Goal: Task Accomplishment & Management: Use online tool/utility

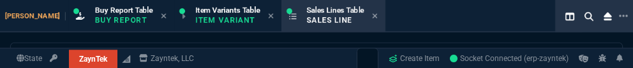
select select "1: BROV"
select select
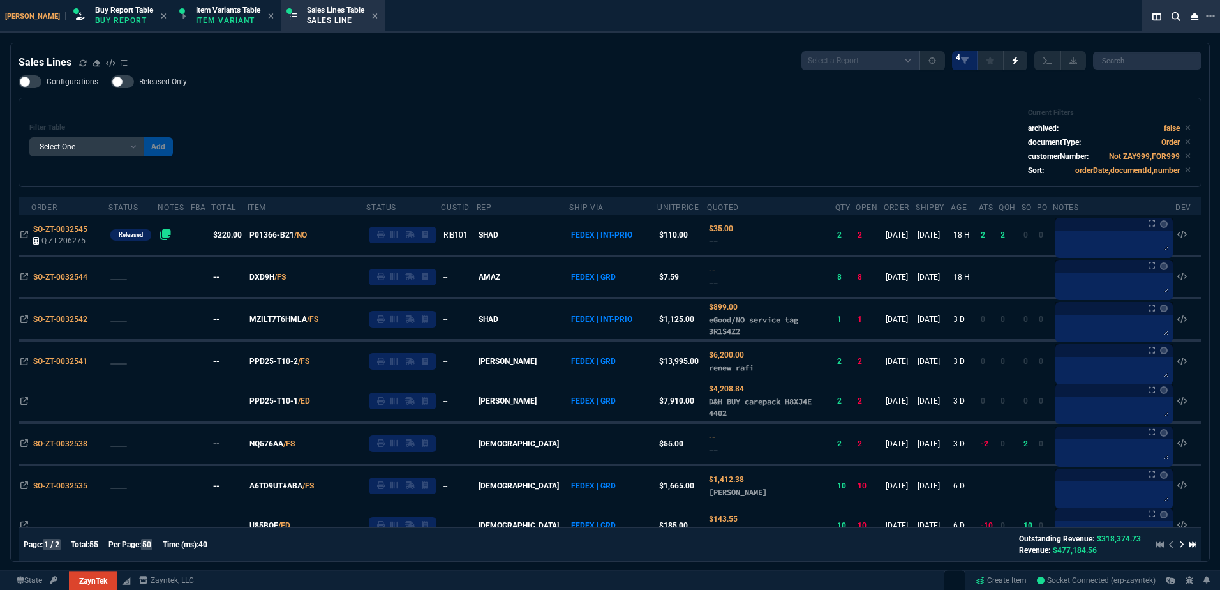
click at [479, 68] on div "Configurations Released Only Filter Table Select One Add Filter () Age () ATS (…" at bounding box center [610, 131] width 1183 height 112
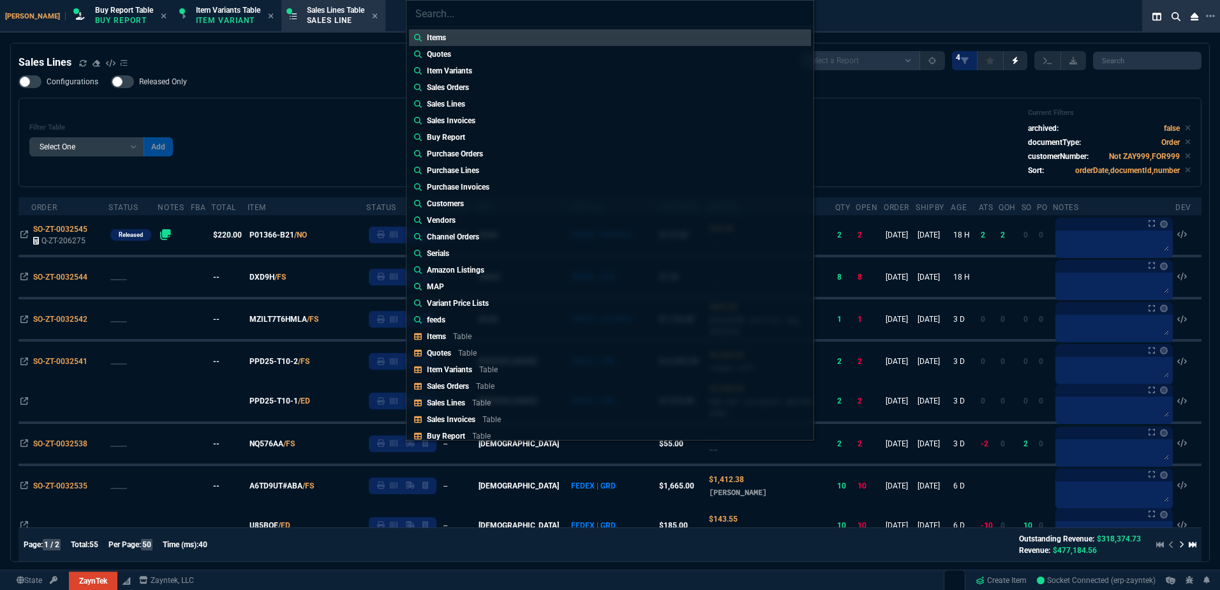
type input "Quotes: Q-ZT-206277"
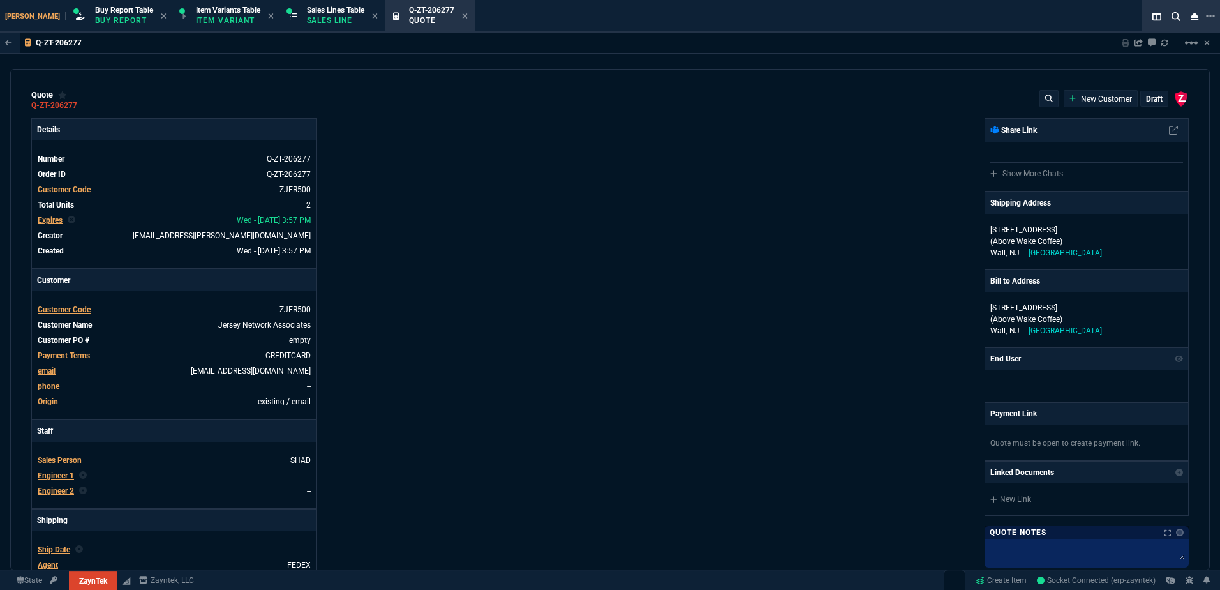
type input "15"
type input "34"
type input "15"
type input "12"
type input "6"
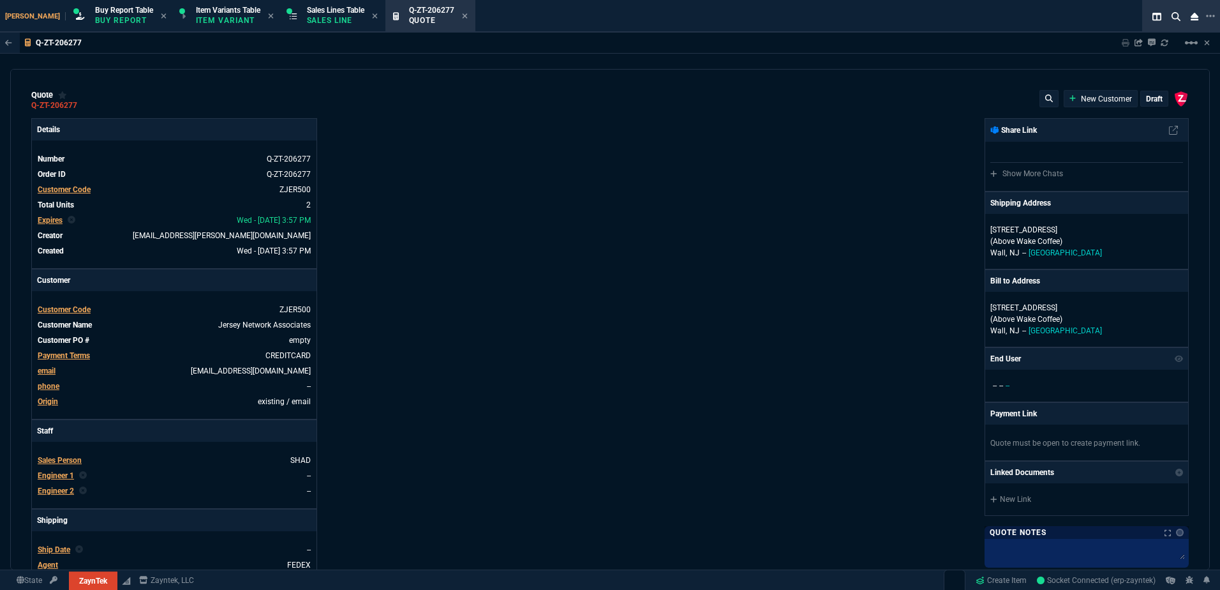
type input "6"
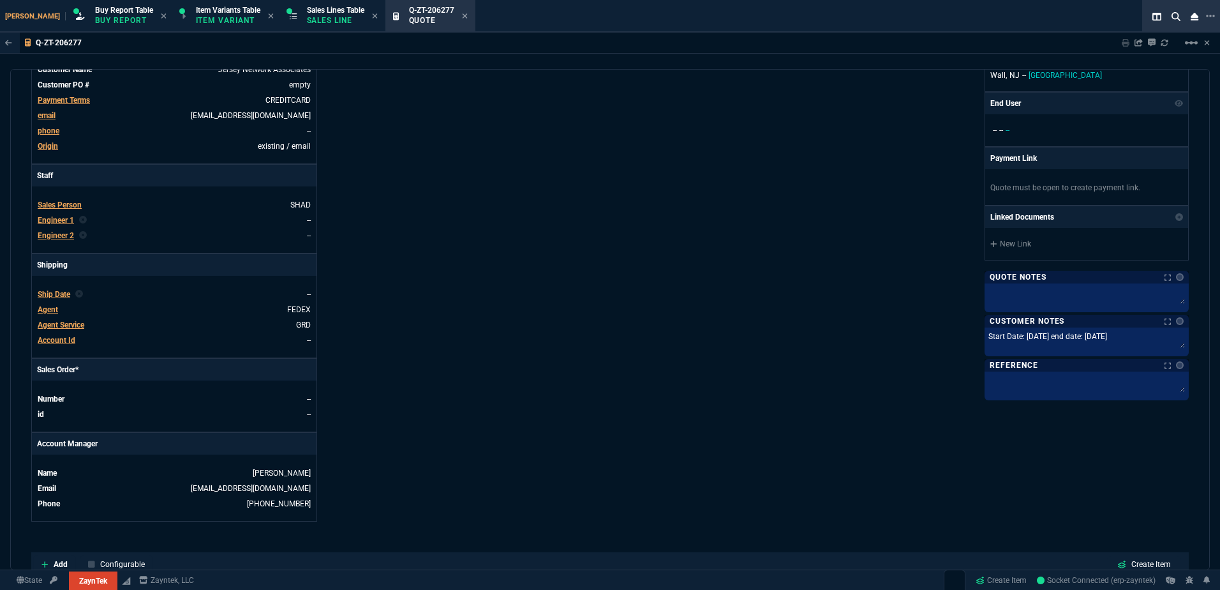
scroll to position [447, 0]
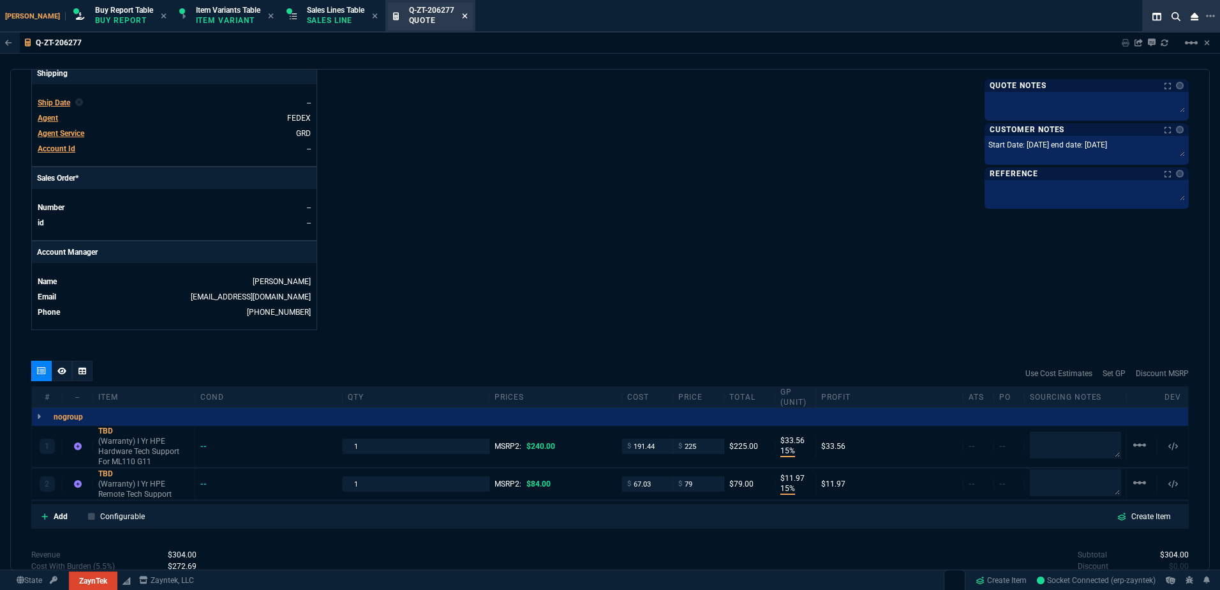
click at [462, 15] on icon at bounding box center [465, 16] width 6 height 8
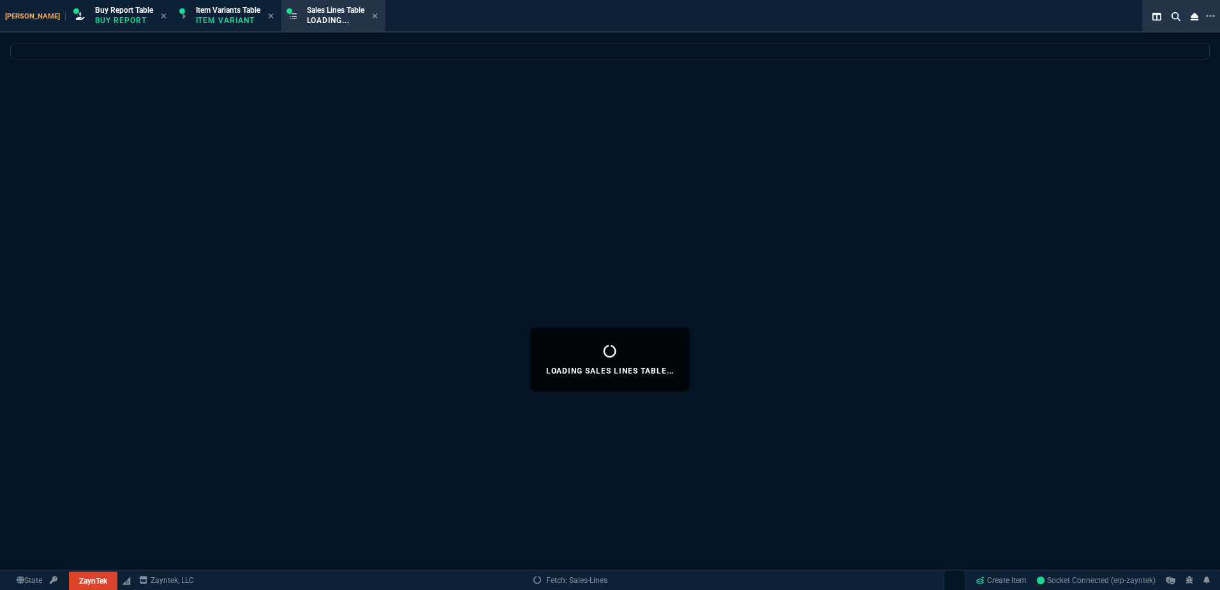
select select
